Goal: Find contact information: Find contact information

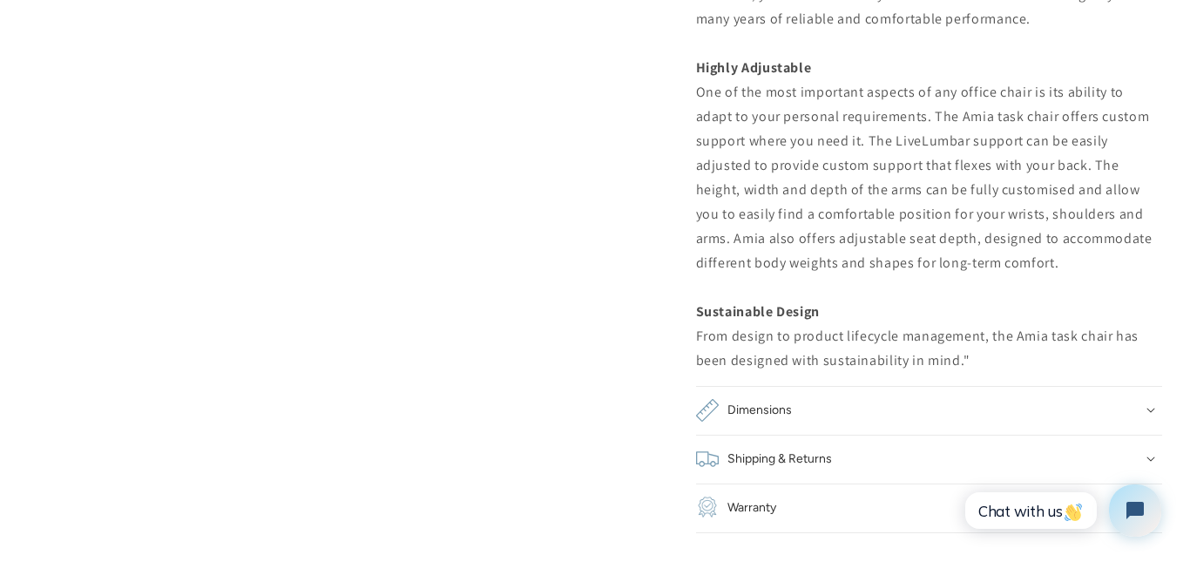
scroll to position [2091, 0]
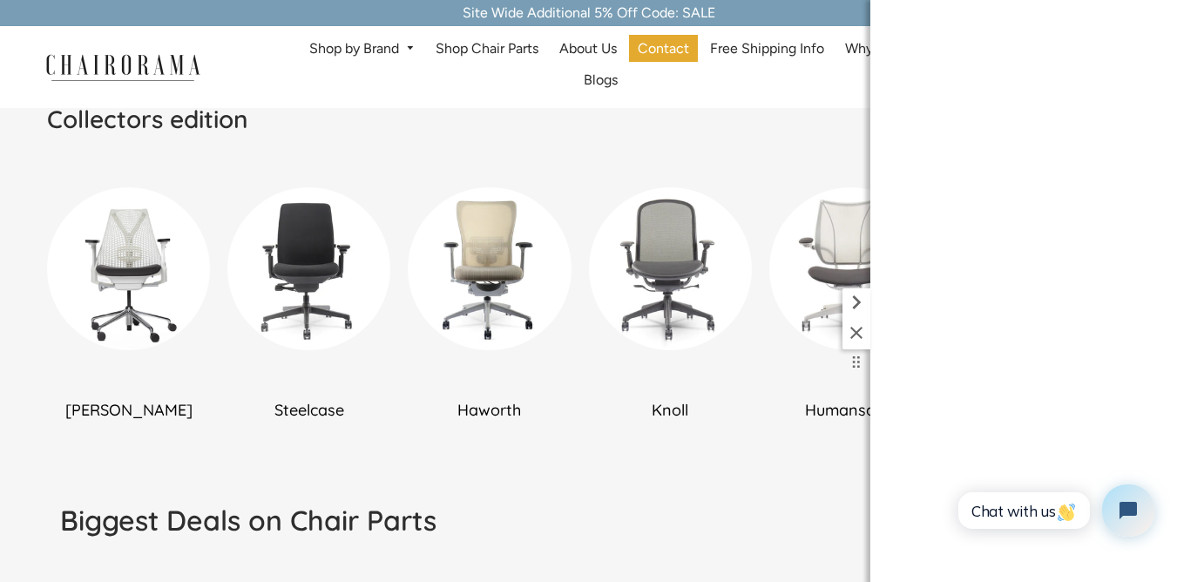
click at [861, 330] on icon at bounding box center [856, 332] width 21 height 21
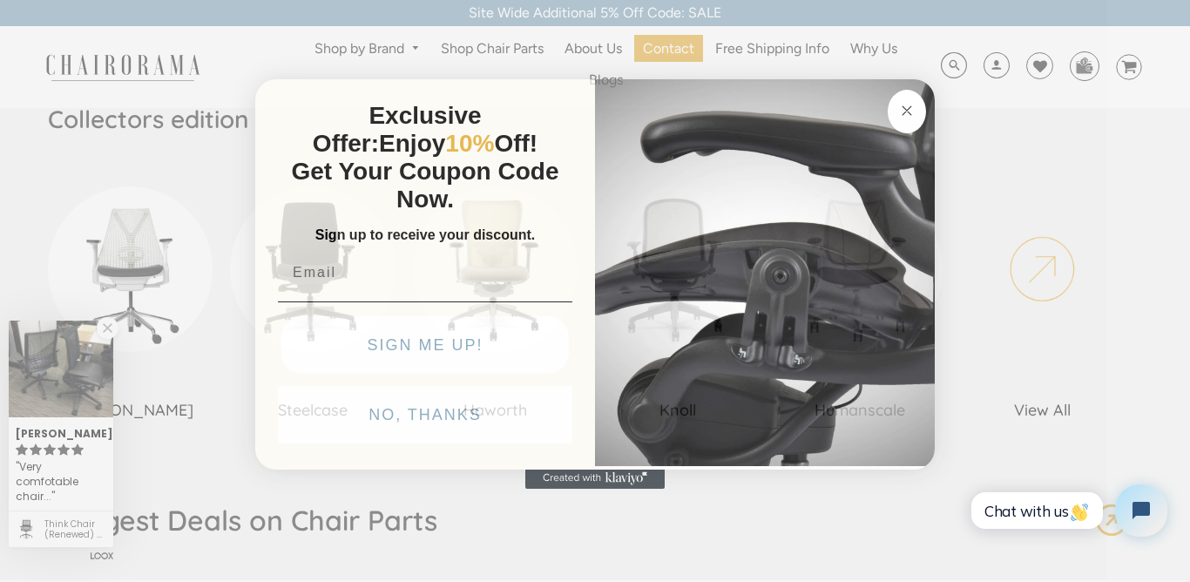
click at [909, 116] on circle "Close dialog" at bounding box center [908, 111] width 20 height 20
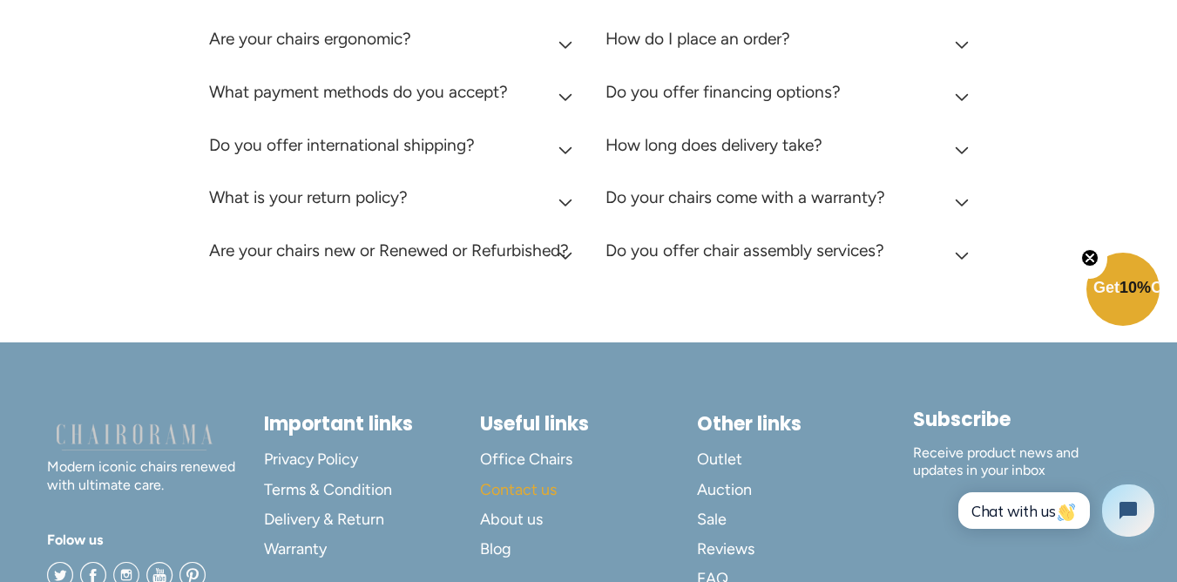
scroll to position [4944, 0]
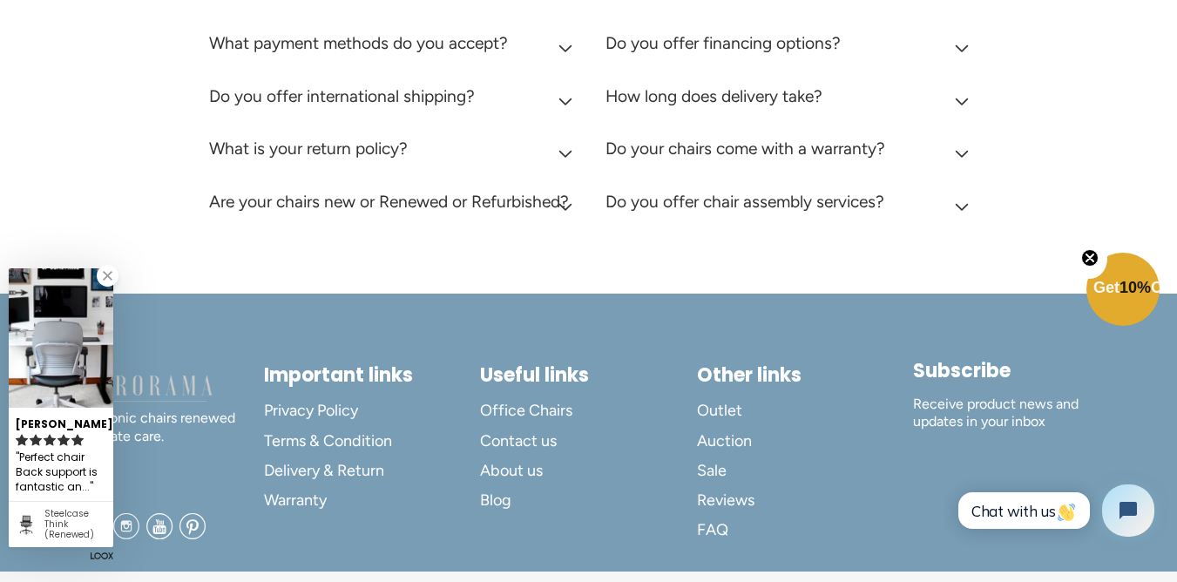
click at [105, 275] on link at bounding box center [108, 276] width 22 height 22
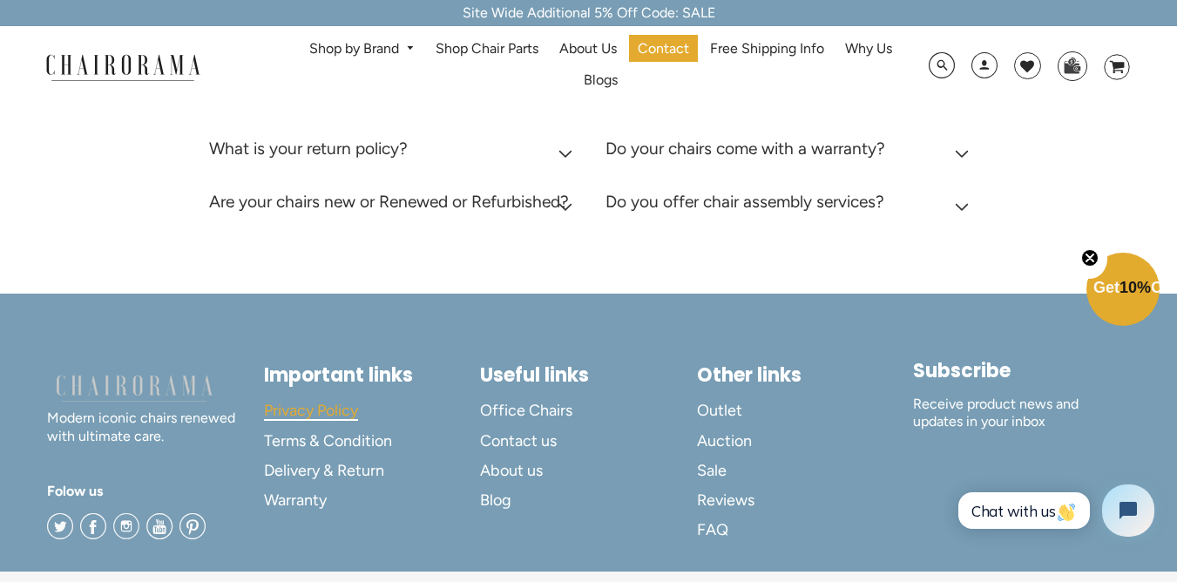
click at [329, 401] on span "Privacy Policy" at bounding box center [311, 411] width 94 height 20
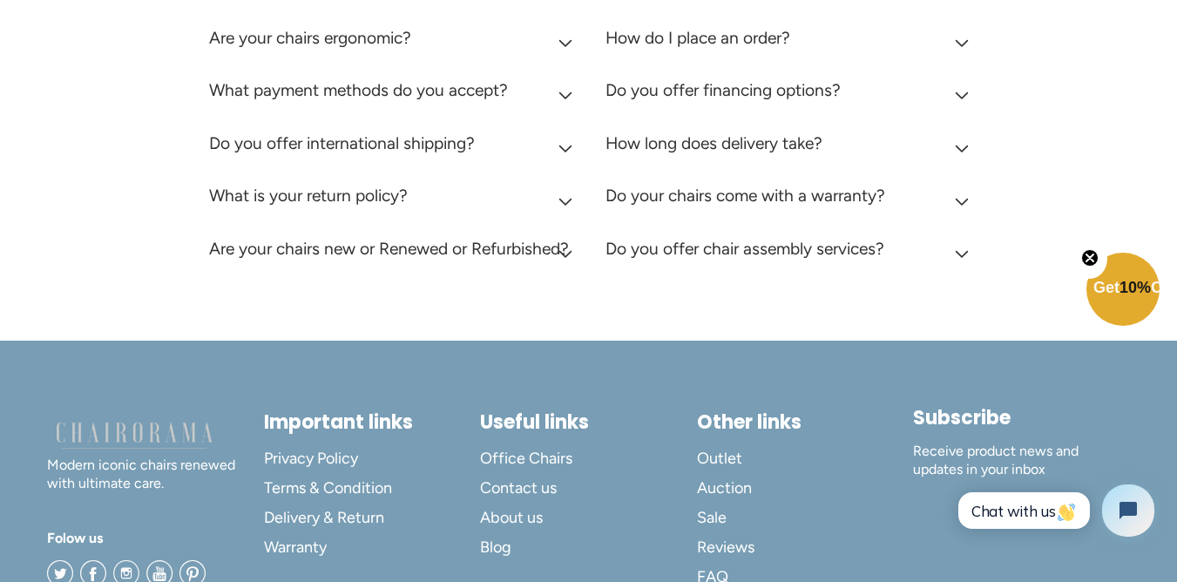
scroll to position [7214, 0]
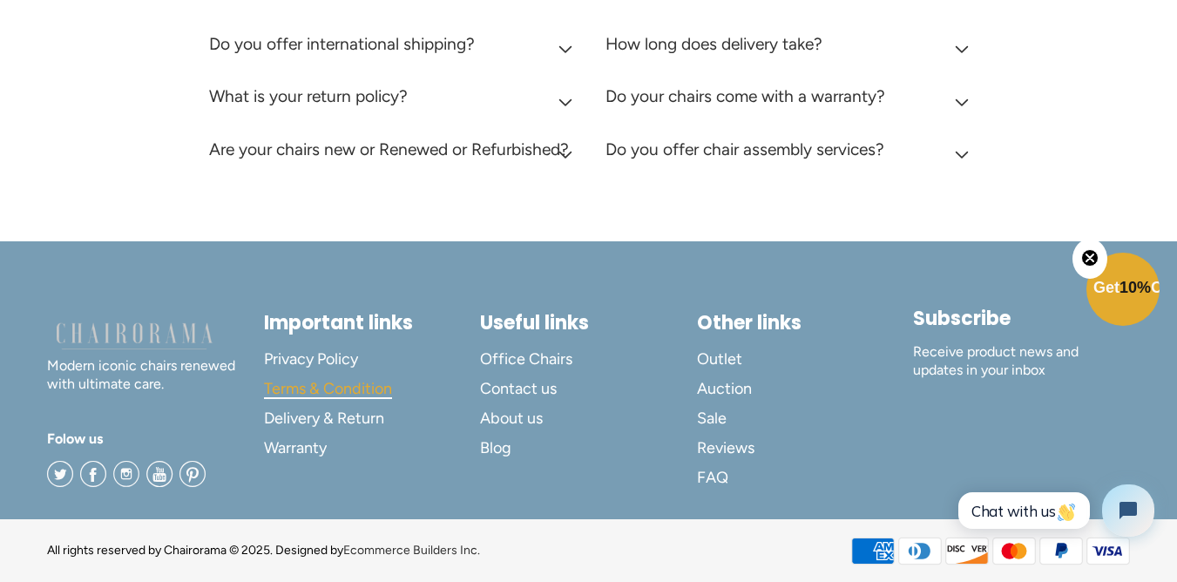
click at [365, 383] on span "Terms & Condition" at bounding box center [328, 389] width 128 height 20
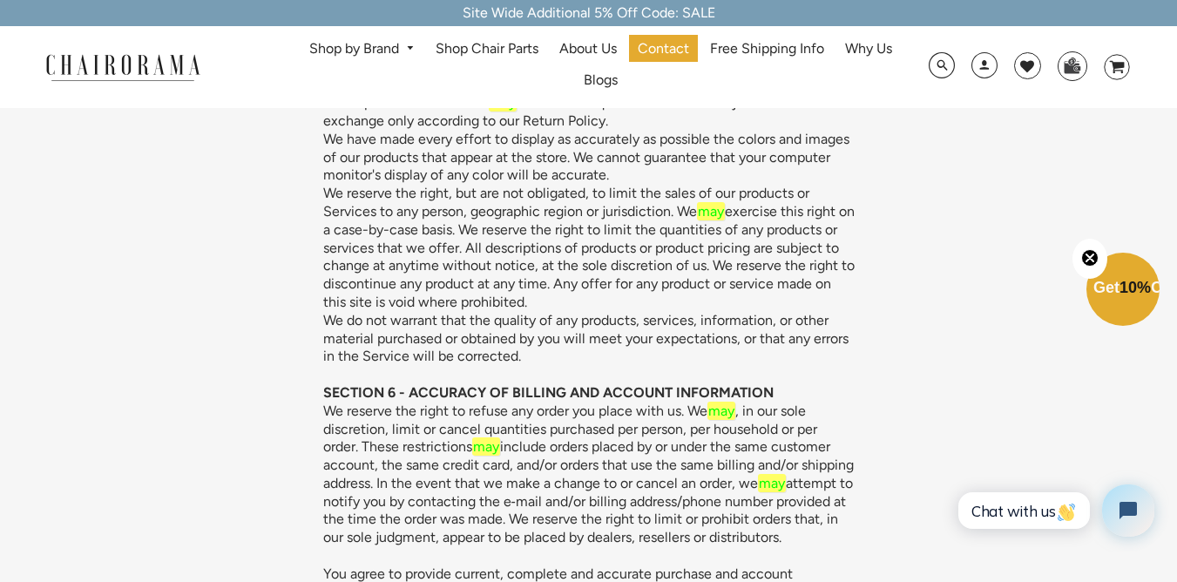
scroll to position [1359, 0]
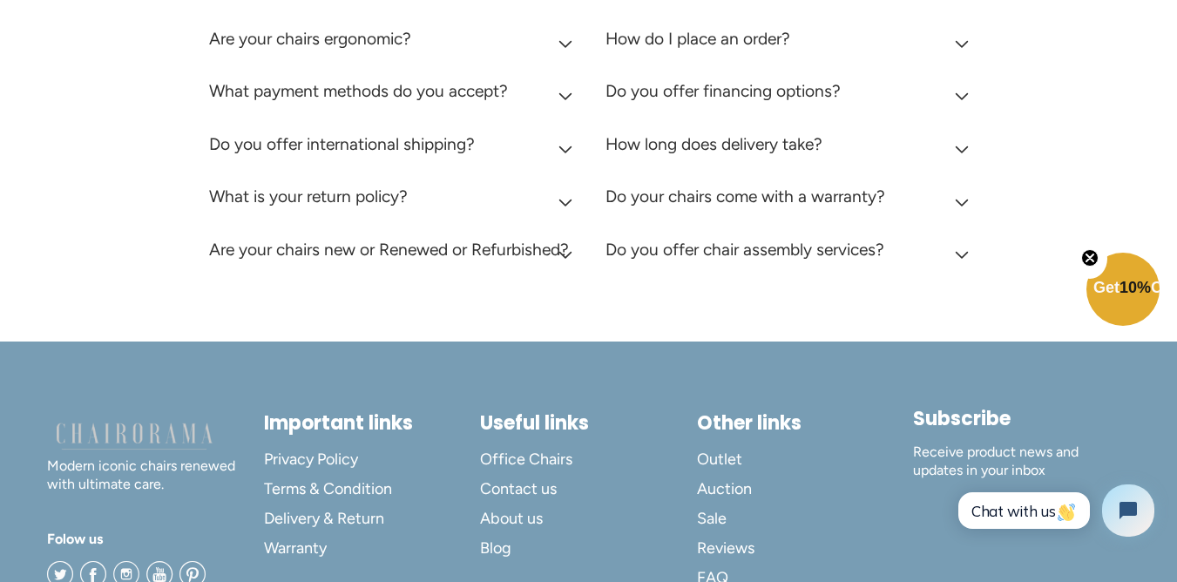
scroll to position [7214, 0]
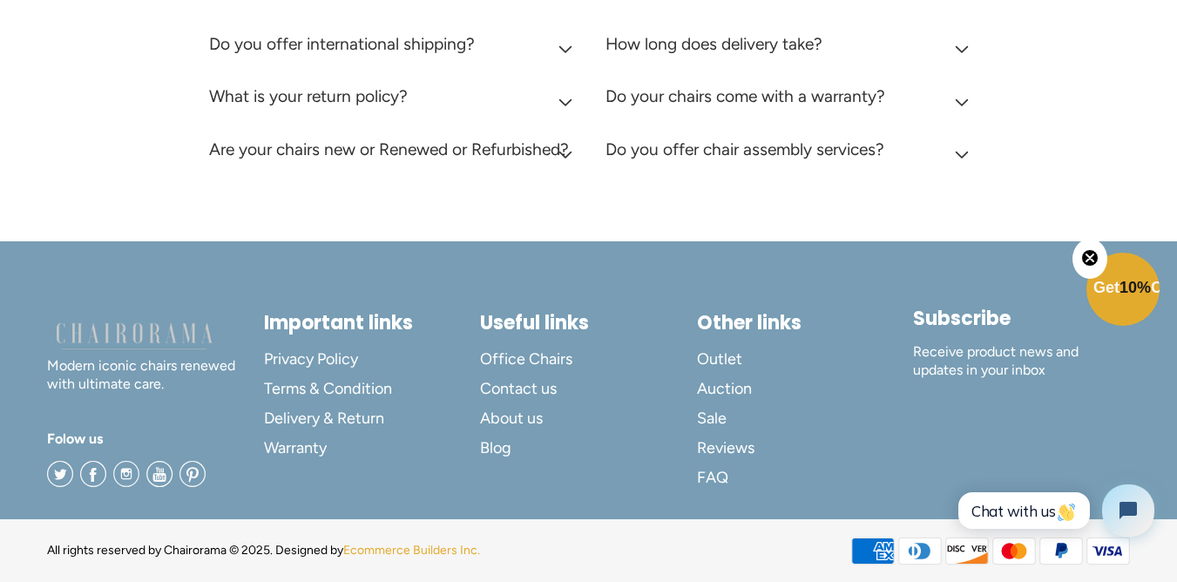
click at [348, 553] on div "All rights reserved by Chairorama © 2025. Designed by Ecommerce Builders Inc." at bounding box center [263, 550] width 433 height 18
drag, startPoint x: 352, startPoint y: 556, endPoint x: 475, endPoint y: 559, distance: 122.9
click at [475, 559] on div "All rights reserved by Chairorama © 2025. Designed by Ecommerce Builders Inc." at bounding box center [263, 550] width 433 height 18
drag, startPoint x: 482, startPoint y: 564, endPoint x: 345, endPoint y: 554, distance: 137.1
click at [345, 554] on div "All rights reserved by Chairorama © 2025. Designed by Ecommerce Builders Inc. A…" at bounding box center [588, 550] width 1083 height 63
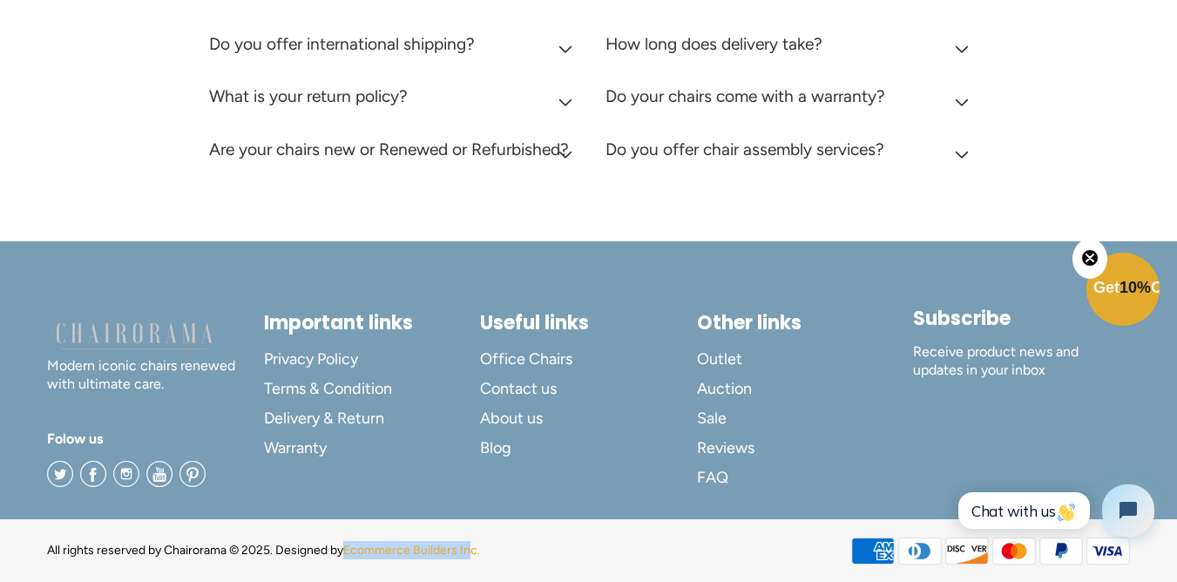
copy div "Ecommerce Builders Inc."
click at [390, 551] on link "Ecommerce Builders Inc." at bounding box center [411, 550] width 137 height 15
click at [564, 390] on link "Contact us" at bounding box center [588, 389] width 217 height 30
click at [489, 388] on span "Contact us" at bounding box center [518, 389] width 77 height 20
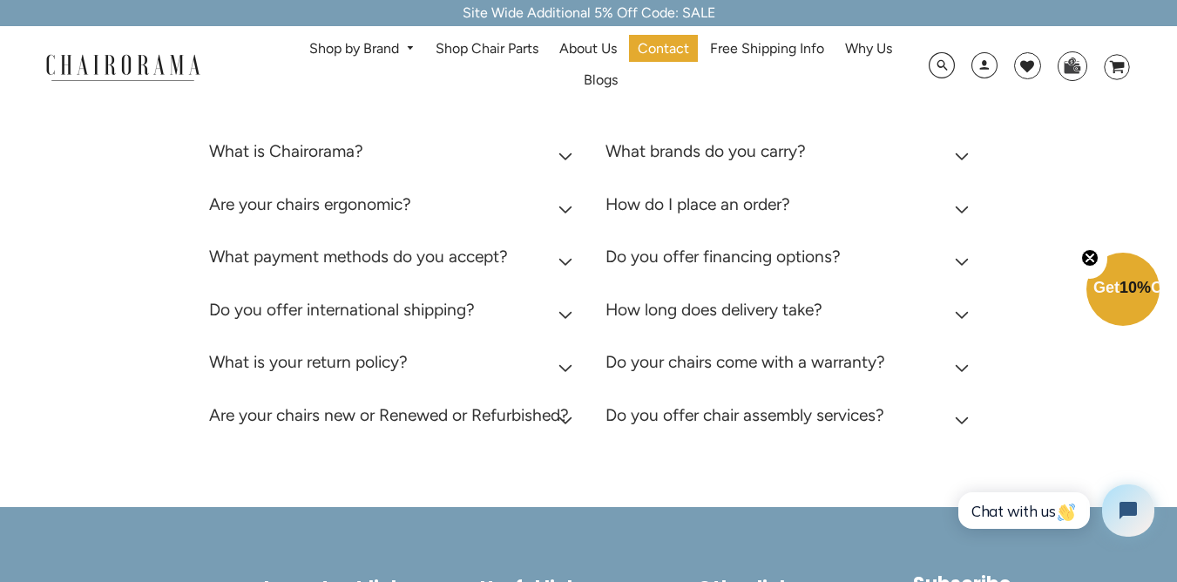
scroll to position [6900, 0]
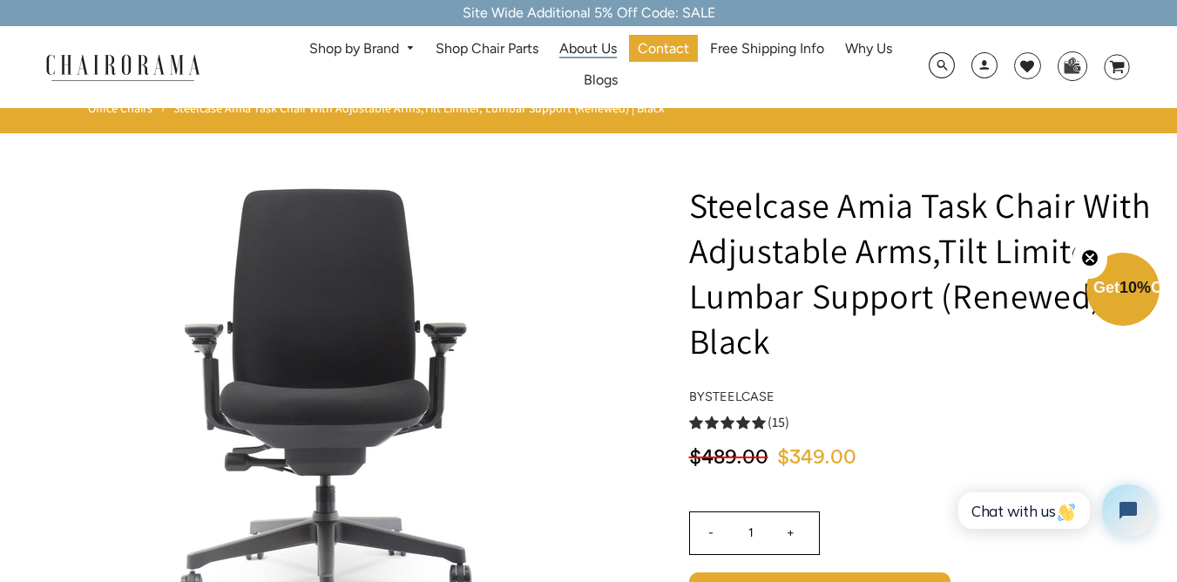
click at [607, 49] on span "About Us" at bounding box center [588, 49] width 58 height 18
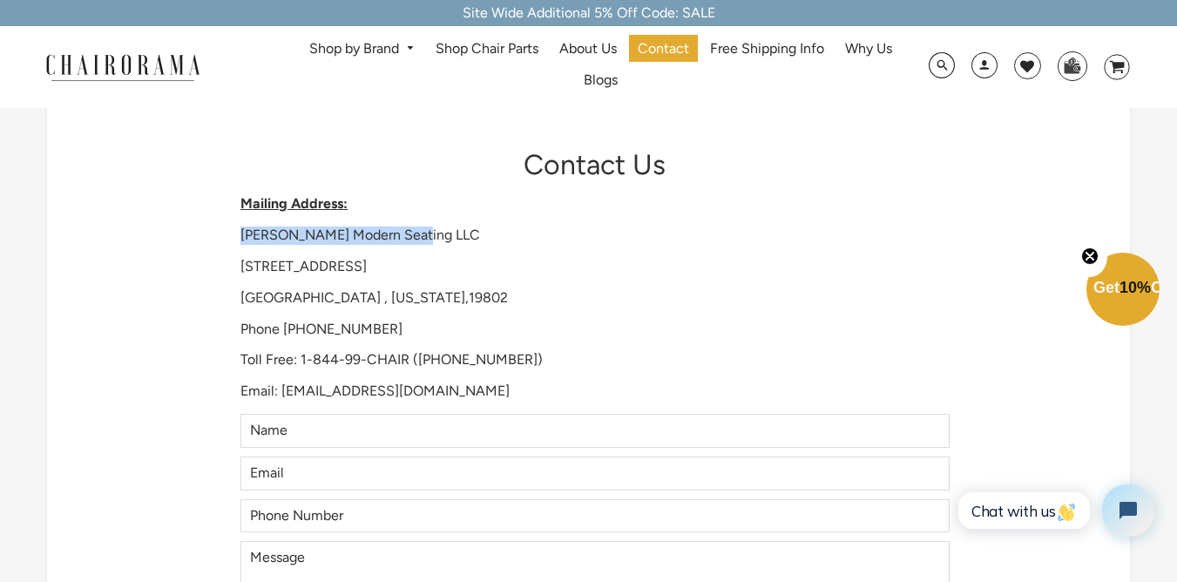
drag, startPoint x: 0, startPoint y: 0, endPoint x: 239, endPoint y: 230, distance: 331.6
click at [239, 230] on div "Contact Us Mailing Address: Hudson Modern Seating LLC 1245 E 16 th Street Wilmi…" at bounding box center [588, 469] width 722 height 642
copy p "Hudson Modern Seating LLC"
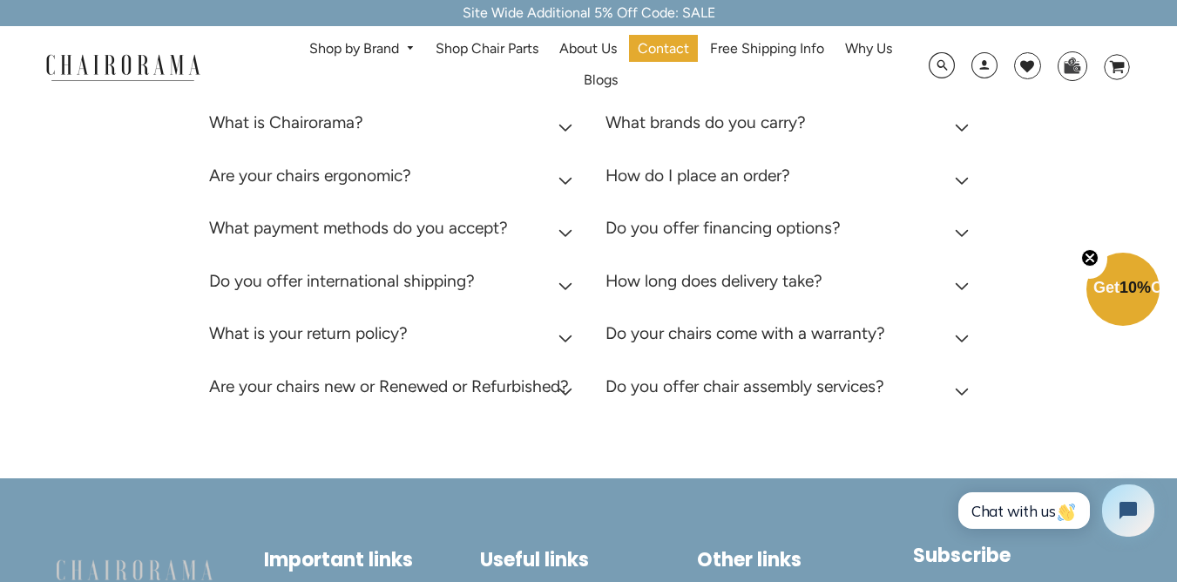
scroll to position [837, 0]
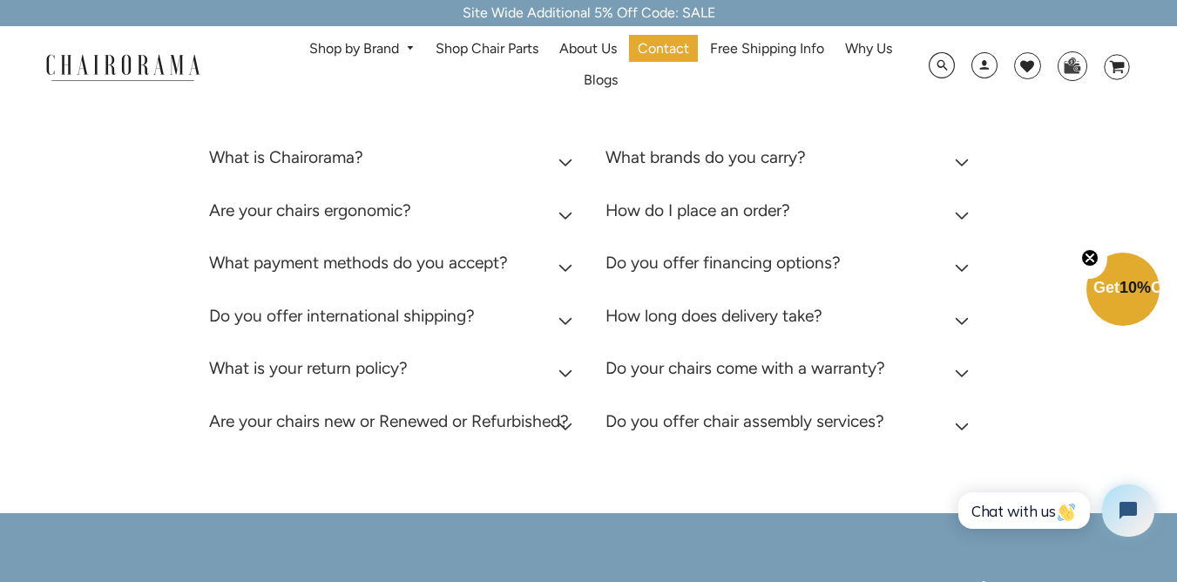
click at [322, 159] on h2 "What is Chairorama?" at bounding box center [286, 157] width 154 height 20
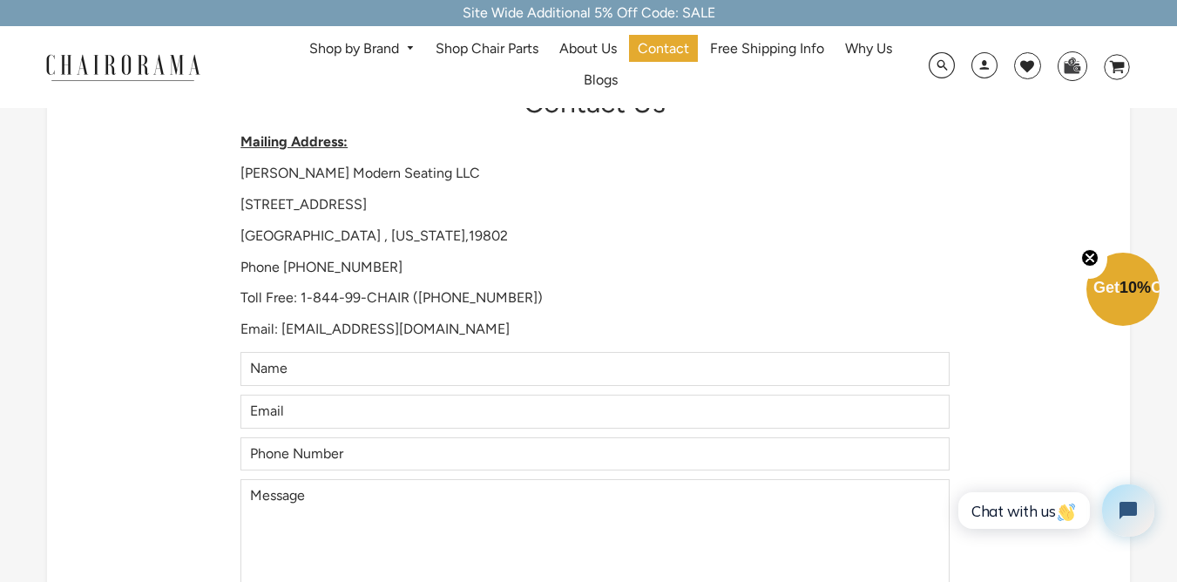
scroll to position [0, 0]
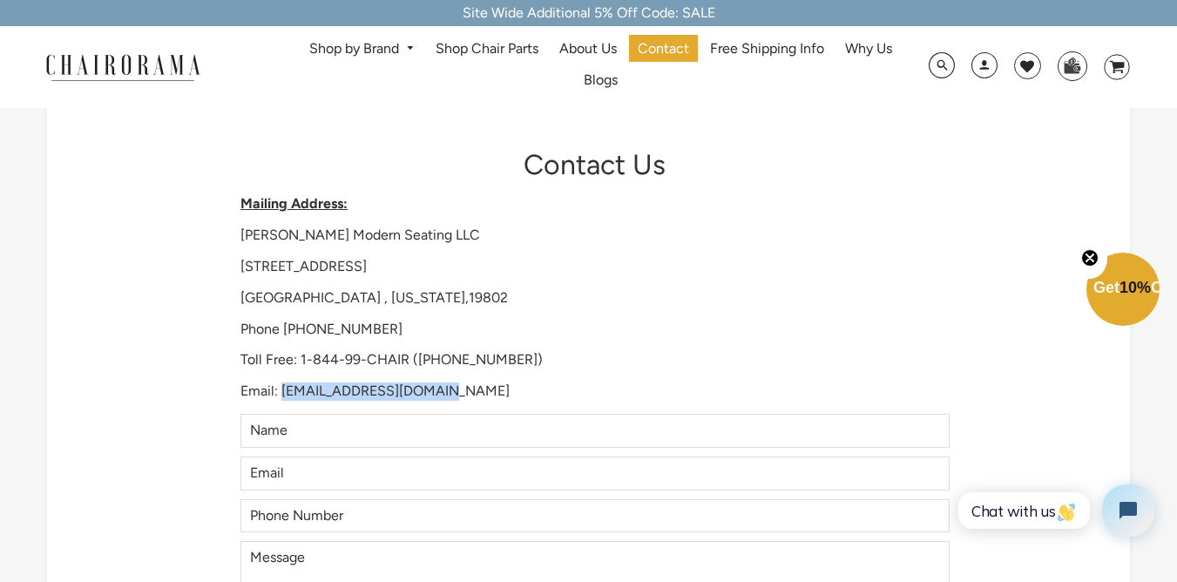
drag, startPoint x: 459, startPoint y: 397, endPoint x: 285, endPoint y: 394, distance: 174.3
click at [285, 394] on p "Email: Support@chairorama.com" at bounding box center [595, 392] width 709 height 18
copy p "Support@chairorama.com"
click at [427, 329] on p "Phone 302-544-5800" at bounding box center [595, 330] width 709 height 18
drag, startPoint x: 413, startPoint y: 363, endPoint x: 520, endPoint y: 366, distance: 107.2
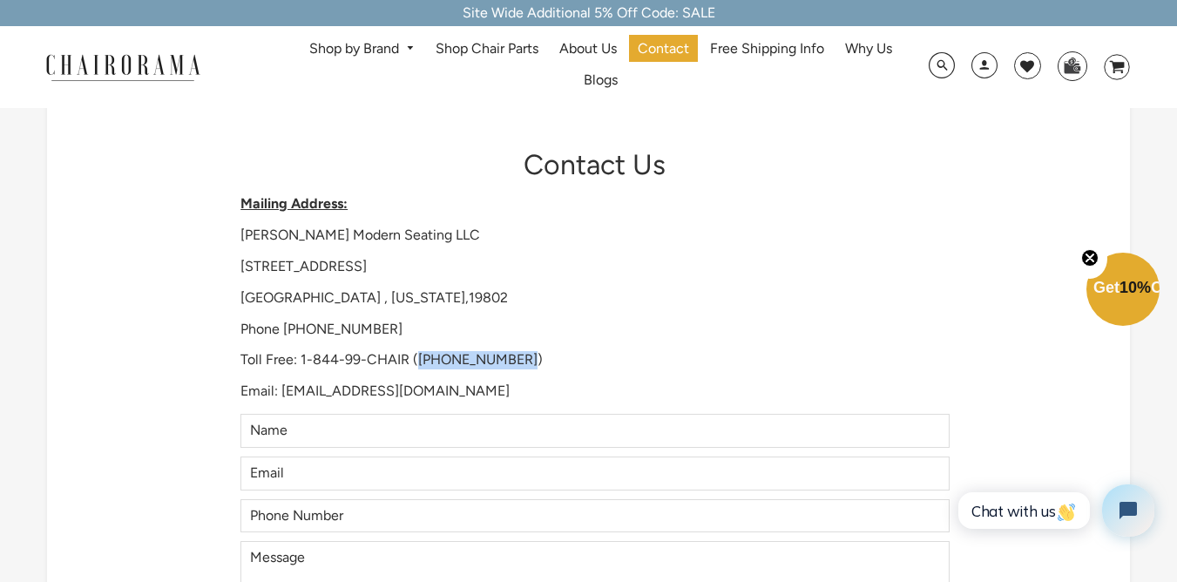
click at [520, 366] on p "Toll Free: 1-844-99-CHAIR (1-844-992-4247)" at bounding box center [595, 360] width 709 height 18
copy p "1-844-992-4247"
drag, startPoint x: 385, startPoint y: 329, endPoint x: 281, endPoint y: 328, distance: 103.7
click at [281, 328] on p "Phone 302-544-5800" at bounding box center [595, 330] width 709 height 18
copy p "302-544-5800"
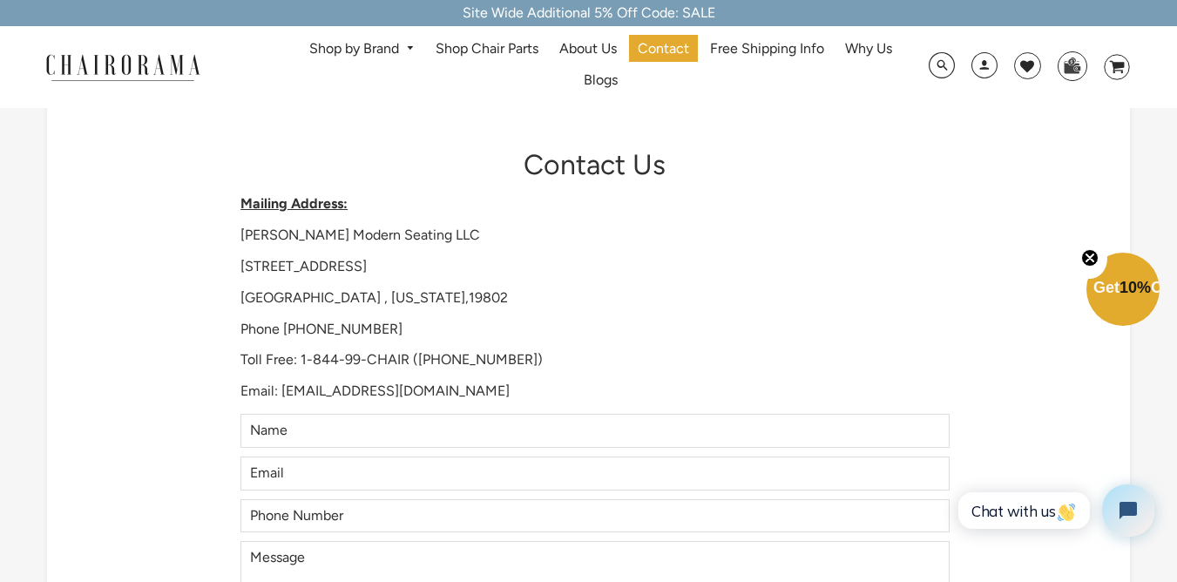
drag, startPoint x: 91, startPoint y: 342, endPoint x: 98, endPoint y: 327, distance: 16.0
click at [91, 341] on div "Contact Us Mailing Address: Hudson Modern Seating LLC 1245 E 16 th Street Wilmi…" at bounding box center [588, 469] width 1083 height 764
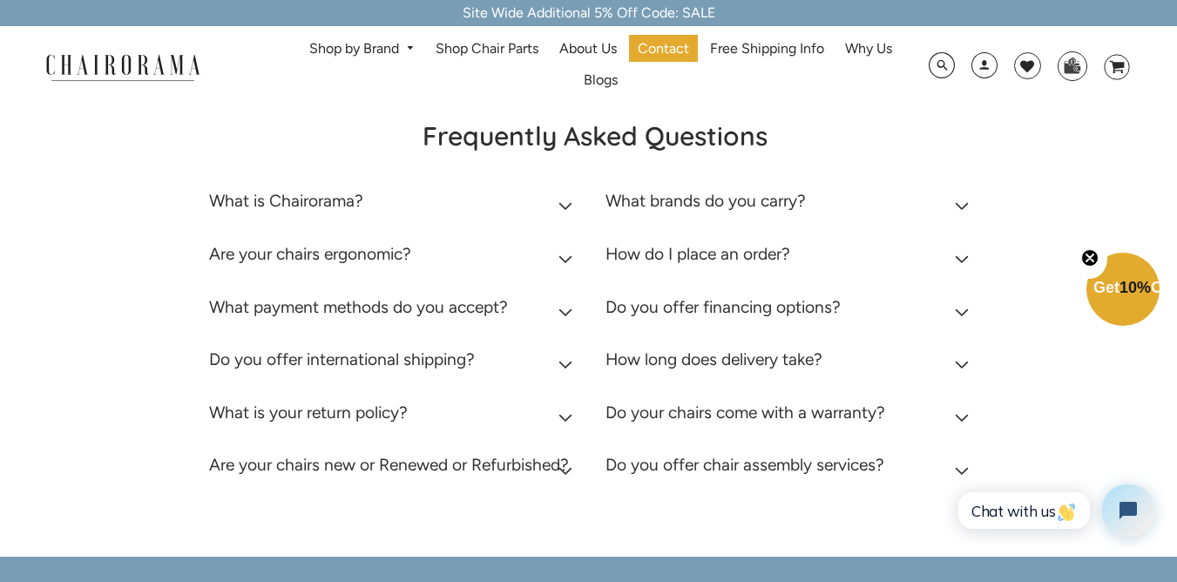
scroll to position [523, 0]
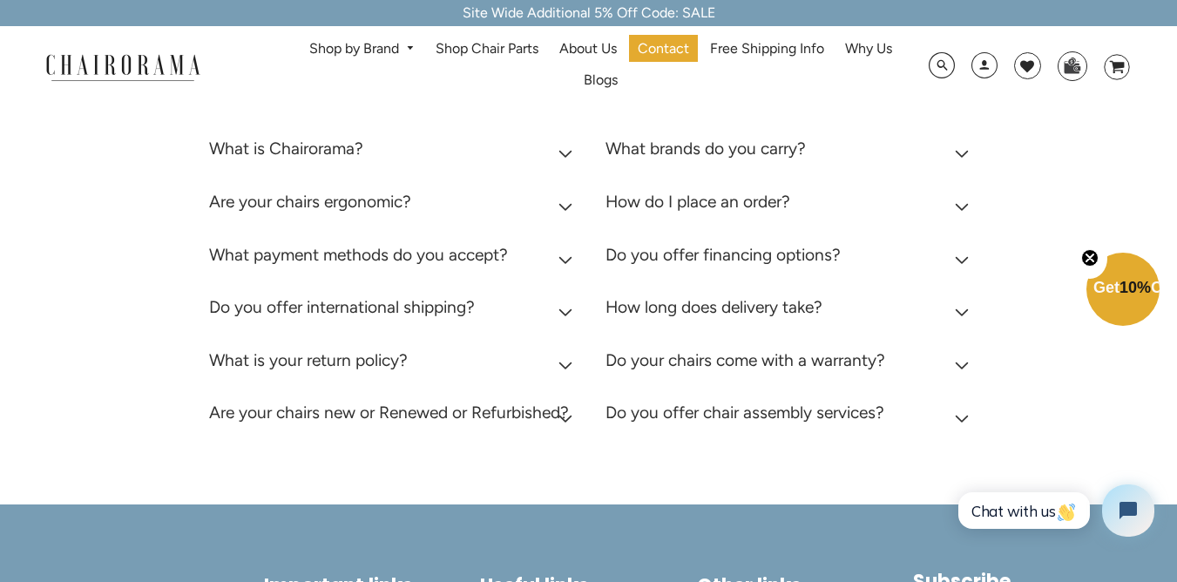
click at [796, 234] on section "Frequently Asked Questions What is Chairorama? Chairorama is your go-to destina…" at bounding box center [595, 255] width 772 height 376
click at [779, 159] on h2 "What brands do you carry?" at bounding box center [706, 149] width 200 height 20
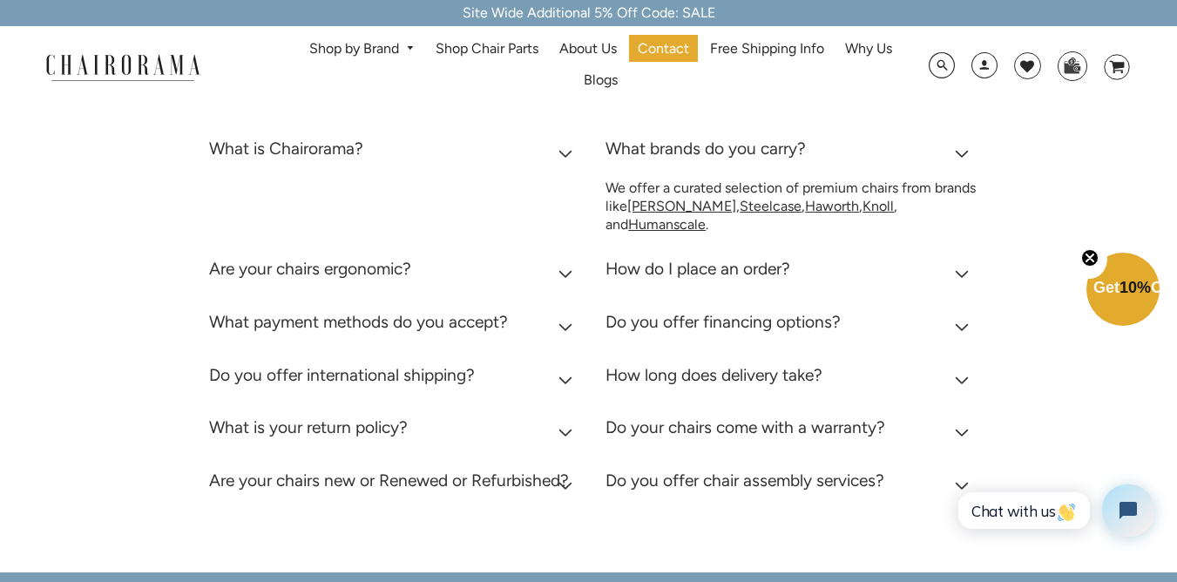
click at [349, 279] on h2 "Are your chairs ergonomic?" at bounding box center [310, 269] width 202 height 20
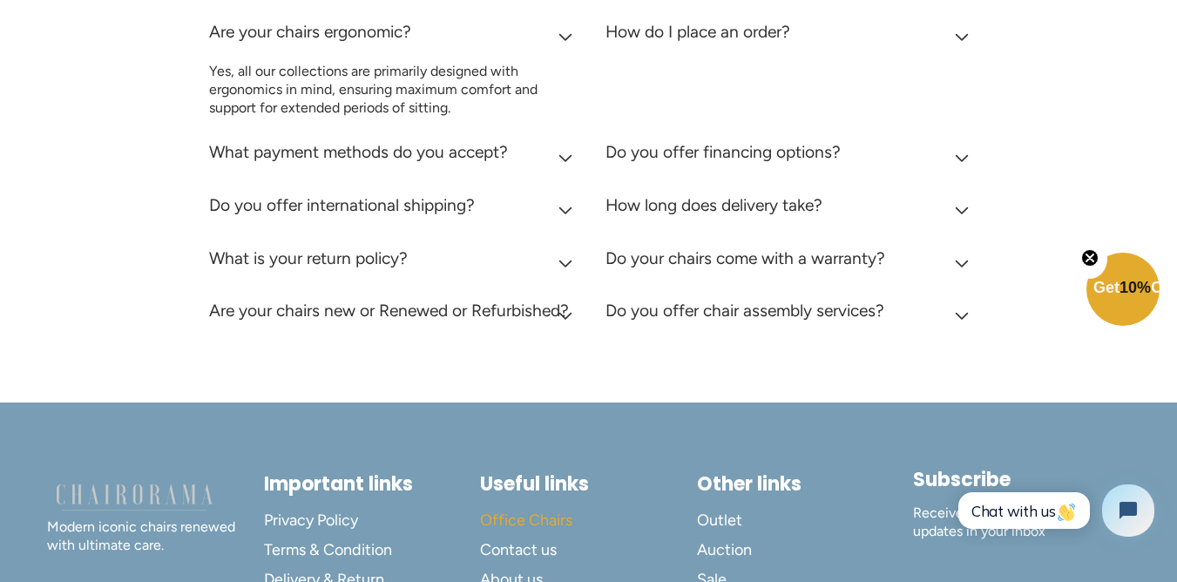
scroll to position [941, 0]
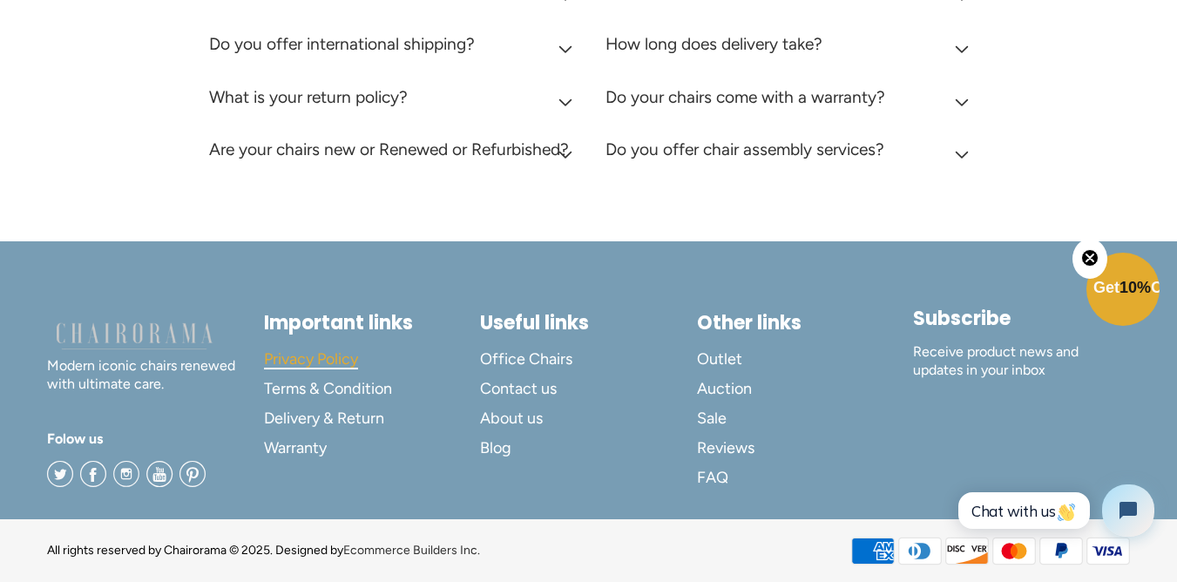
click at [322, 369] on span "Privacy Policy" at bounding box center [311, 359] width 94 height 20
